Goal: Information Seeking & Learning: Learn about a topic

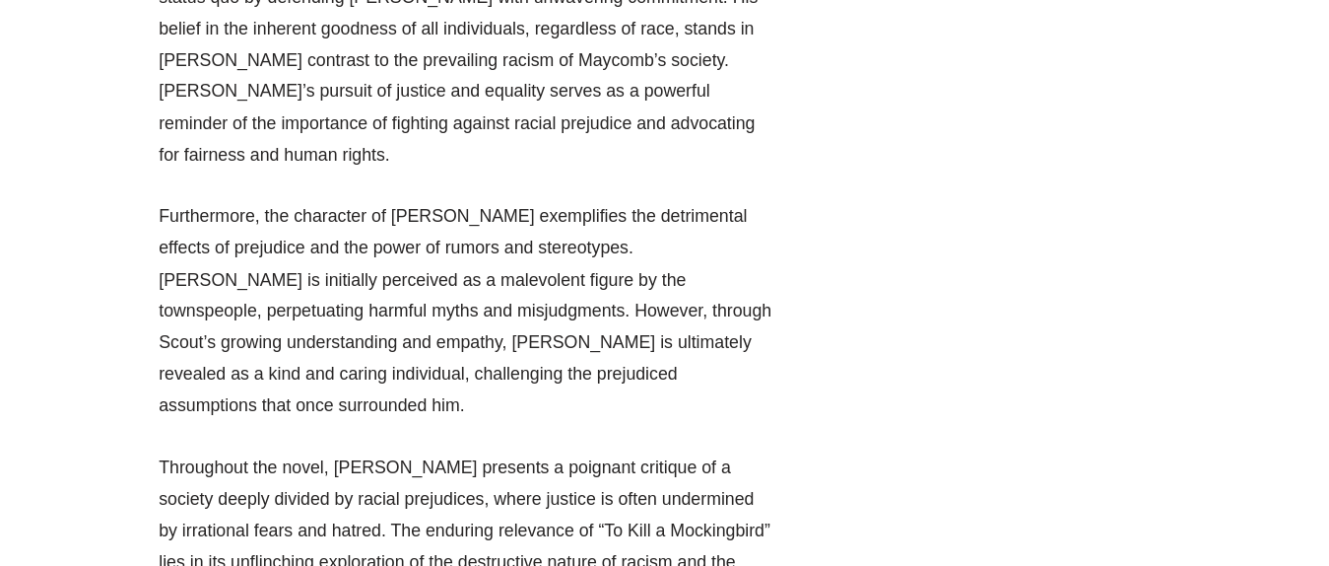
scroll to position [35166, 0]
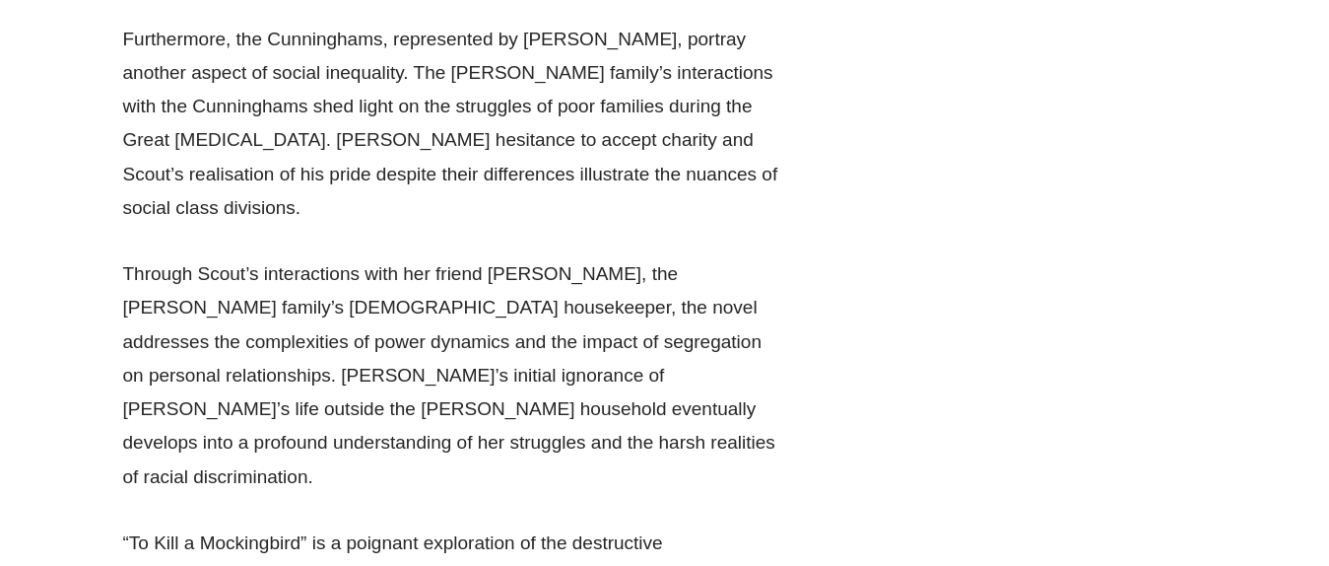
scroll to position [39892, 0]
drag, startPoint x: 580, startPoint y: 370, endPoint x: 109, endPoint y: 158, distance: 516.8
drag, startPoint x: 581, startPoint y: 366, endPoint x: 117, endPoint y: 153, distance: 510.5
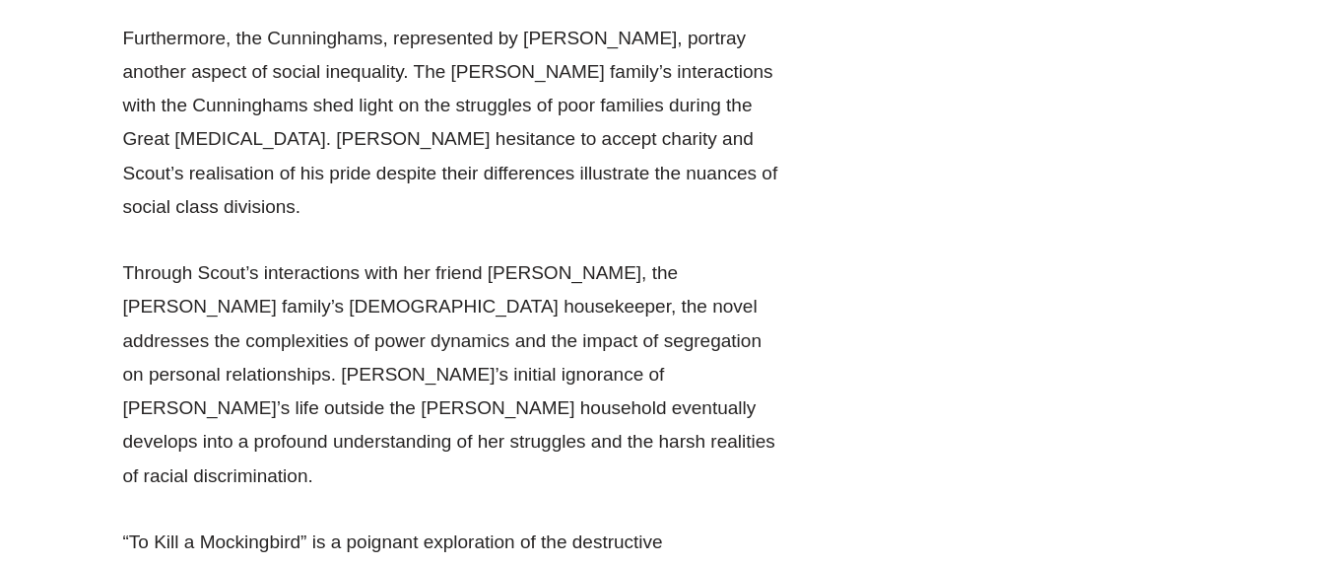
drag, startPoint x: 591, startPoint y: 368, endPoint x: 117, endPoint y: 159, distance: 518.3
